Goal: Find specific page/section: Find specific page/section

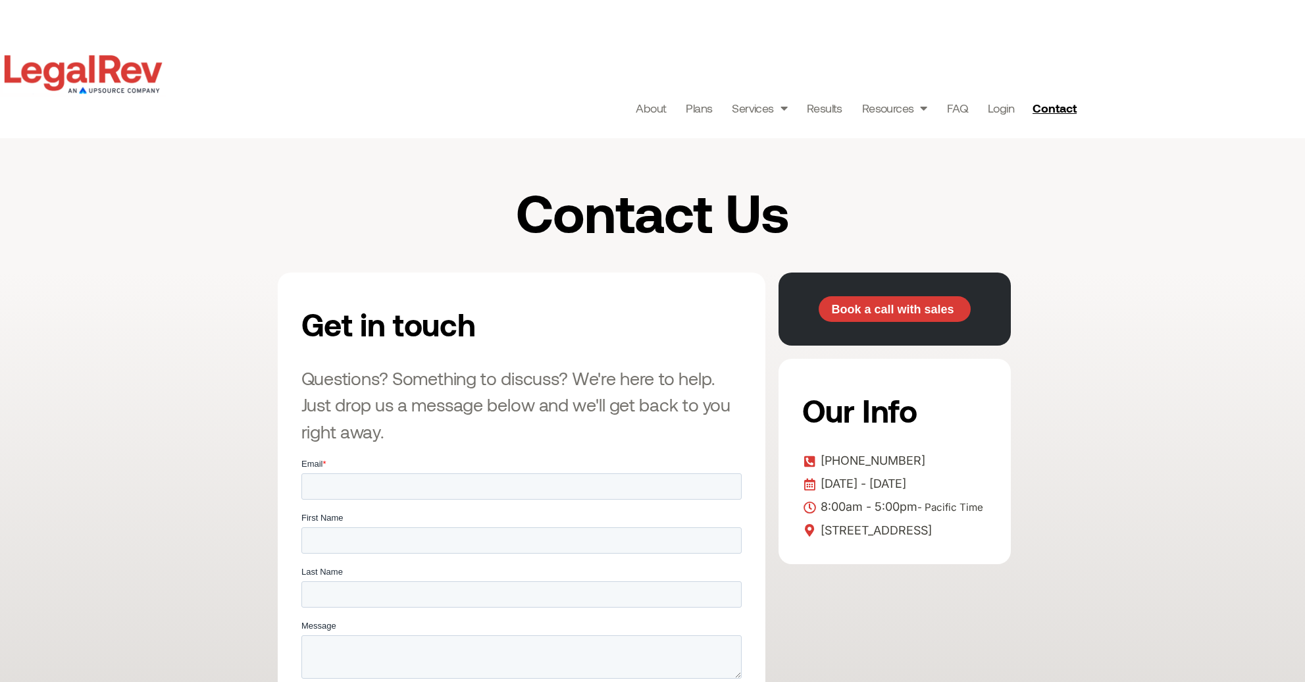
scroll to position [24, 0]
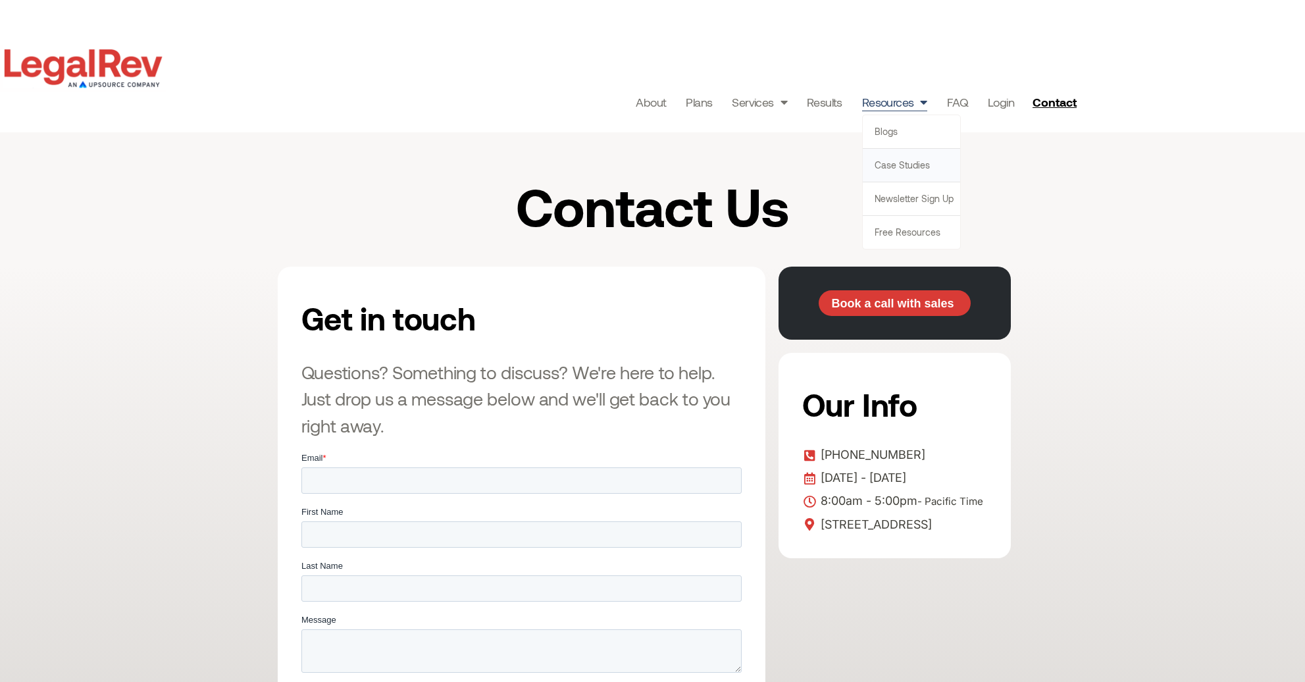
click at [917, 168] on link "Case Studies" at bounding box center [910, 165] width 97 height 33
